Goal: Information Seeking & Learning: Learn about a topic

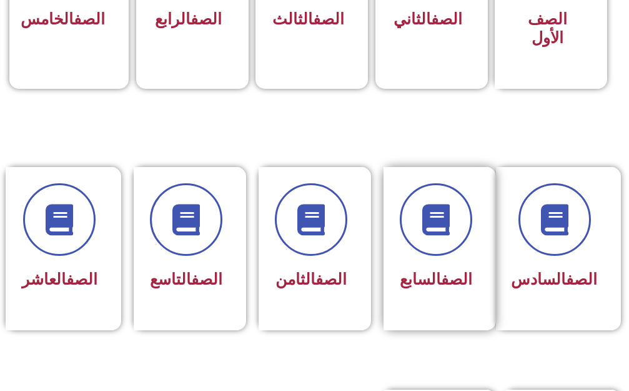
scroll to position [499, 0]
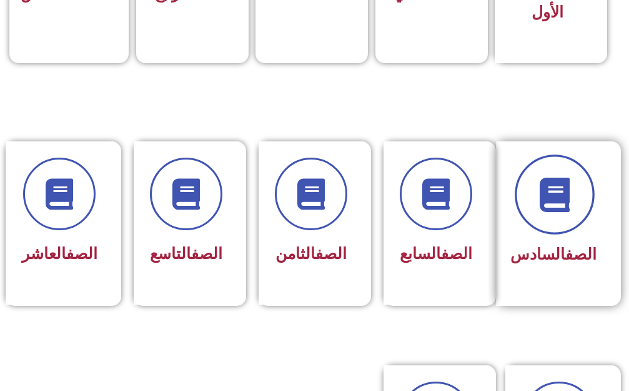
click at [584, 176] on span at bounding box center [555, 194] width 80 height 80
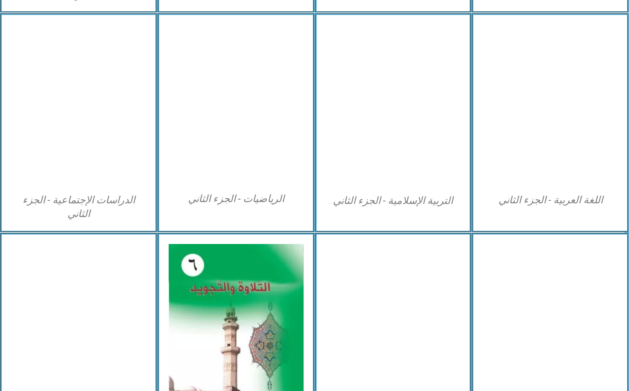
scroll to position [687, 0]
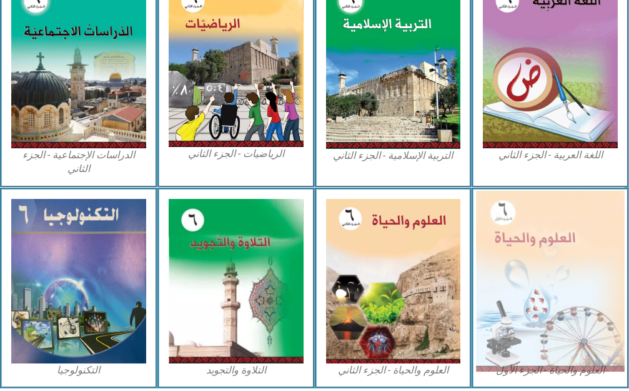
click at [532, 235] on img at bounding box center [550, 280] width 148 height 181
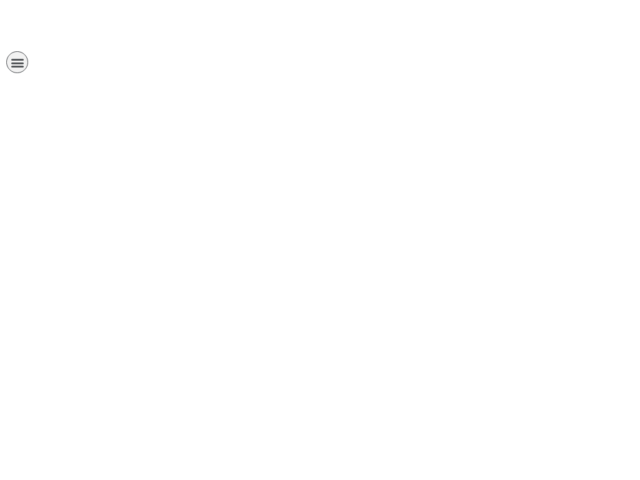
scroll to position [0, 39]
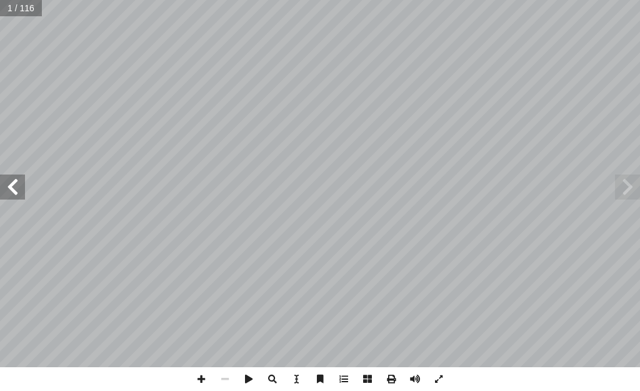
click at [11, 182] on span at bounding box center [12, 186] width 25 height 25
click at [12, 182] on span at bounding box center [12, 186] width 25 height 25
click at [17, 173] on div "العلوم والحياة [PERSON_NAME] أ ا ّ فريق الـت بو هلال أ . سناء � أ � ) ً قا ّ لب…" at bounding box center [320, 183] width 640 height 367
click at [9, 179] on span at bounding box center [12, 186] width 25 height 25
click at [11, 185] on span at bounding box center [12, 186] width 25 height 25
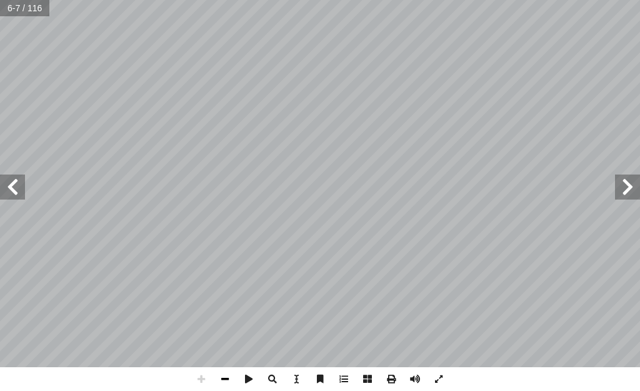
click at [223, 377] on span at bounding box center [225, 379] width 24 height 24
click at [7, 187] on span at bounding box center [12, 186] width 25 height 25
click at [228, 379] on span at bounding box center [225, 379] width 24 height 24
click at [9, 188] on span at bounding box center [12, 186] width 25 height 25
click at [12, 190] on span at bounding box center [12, 186] width 25 height 25
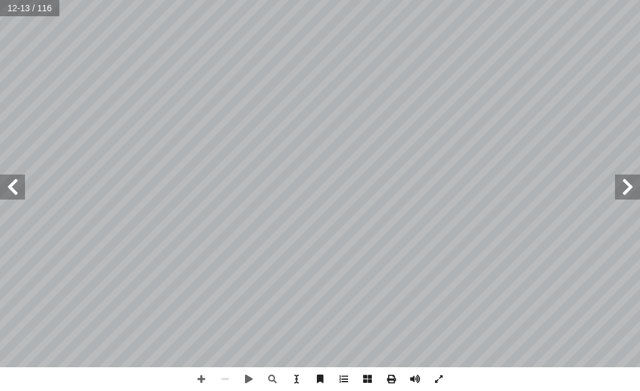
click at [16, 193] on span at bounding box center [12, 186] width 25 height 25
click at [12, 196] on span at bounding box center [12, 186] width 25 height 25
click at [11, 198] on span at bounding box center [12, 186] width 25 height 25
click at [14, 189] on span at bounding box center [12, 186] width 25 height 25
drag, startPoint x: 201, startPoint y: 379, endPoint x: 201, endPoint y: 367, distance: 11.9
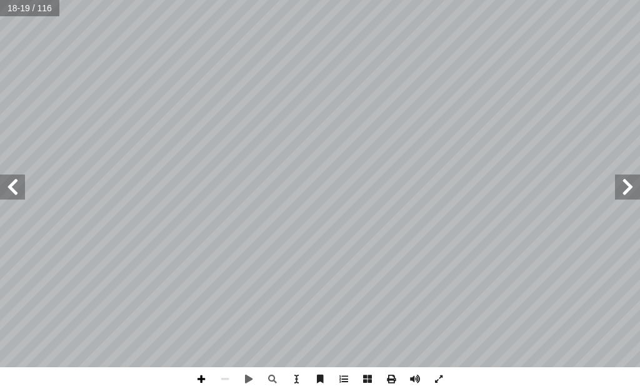
click at [201, 378] on span at bounding box center [201, 379] width 24 height 24
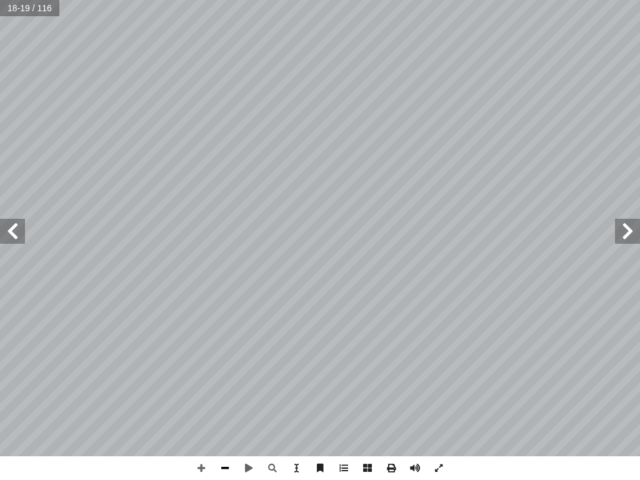
click at [225, 390] on span at bounding box center [225, 468] width 24 height 24
drag, startPoint x: 623, startPoint y: 235, endPoint x: 621, endPoint y: 226, distance: 9.6
click at [621, 226] on span at bounding box center [627, 231] width 25 height 25
click at [620, 224] on span at bounding box center [627, 231] width 25 height 25
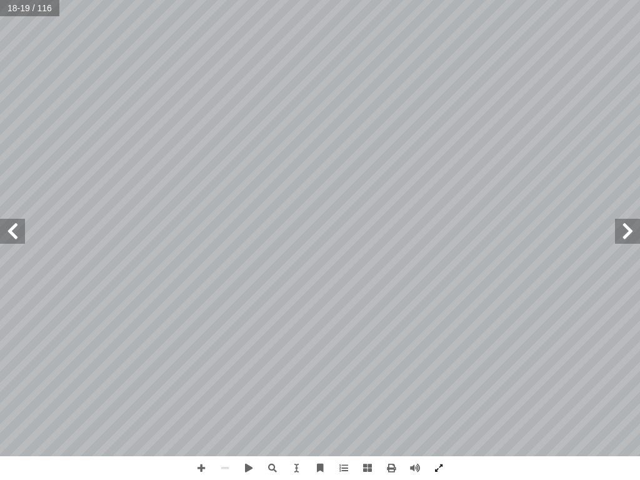
click at [617, 222] on span at bounding box center [627, 231] width 25 height 25
click at [617, 220] on span at bounding box center [627, 231] width 25 height 25
click at [620, 216] on div "١ 4 ر؟ َ ه ْ ج ِ لم � ها تحت ّ لتي شاهدت � ة ّ لحي � لكائنات � ختلاف بين � ل � …" at bounding box center [320, 228] width 640 height 456
click at [630, 228] on span at bounding box center [627, 231] width 25 height 25
click at [629, 229] on span at bounding box center [627, 231] width 25 height 25
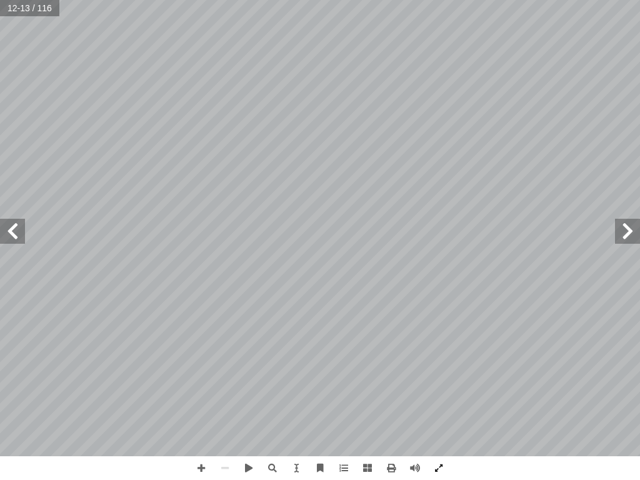
click at [629, 229] on span at bounding box center [627, 231] width 25 height 25
click at [629, 227] on span at bounding box center [627, 231] width 25 height 25
click at [635, 213] on div "٨ ة َّ كائنات مجهري :) ١ نشاط ( شاهد؟ أ � � رة، ماذ ّ كب ُ لم � دة ثم بالعدسة ّ…" at bounding box center [320, 228] width 640 height 456
drag, startPoint x: 633, startPoint y: 219, endPoint x: 631, endPoint y: 234, distance: 15.7
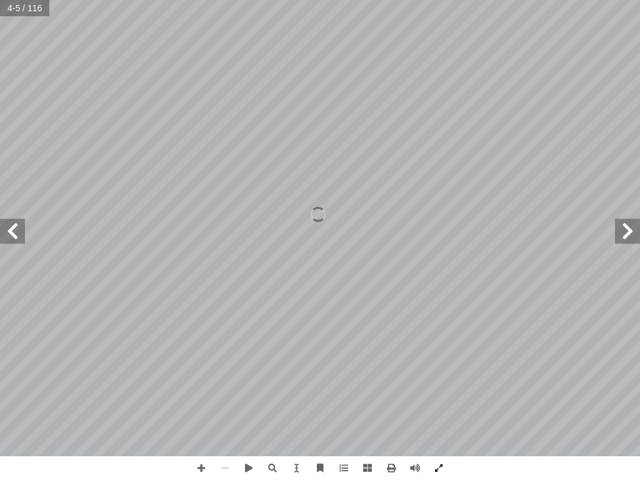
click at [631, 234] on div "٨ ة َّ كائنات مجهري :) ١ نشاط ( شاهد؟ أ � � رة، ماذ ّ كب ُ لم � دة ثم بالعدسة ّ…" at bounding box center [320, 228] width 640 height 456
click at [628, 234] on span at bounding box center [627, 231] width 25 height 25
click at [627, 236] on span at bounding box center [627, 231] width 25 height 25
click at [626, 234] on span at bounding box center [627, 231] width 25 height 25
